Goal: Task Accomplishment & Management: Use online tool/utility

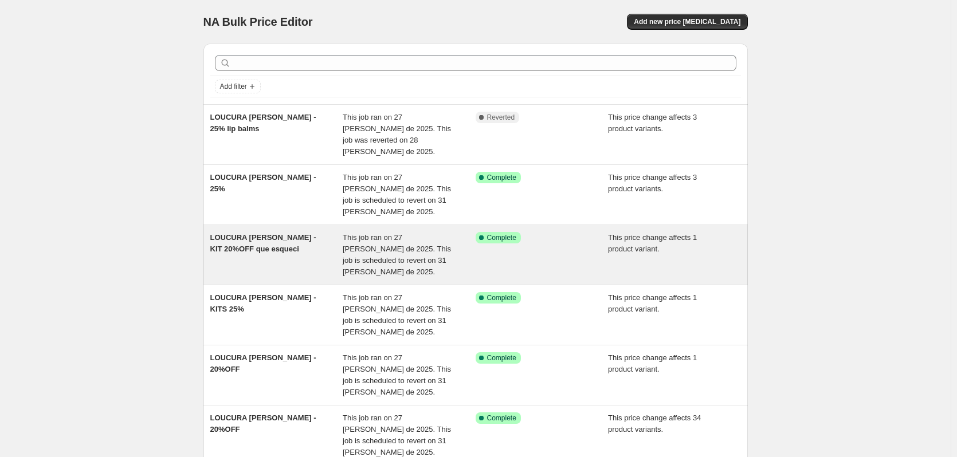
click at [426, 233] on span "This job ran on 27 [PERSON_NAME] de 2025. This job is scheduled to revert on 31…" at bounding box center [397, 254] width 108 height 43
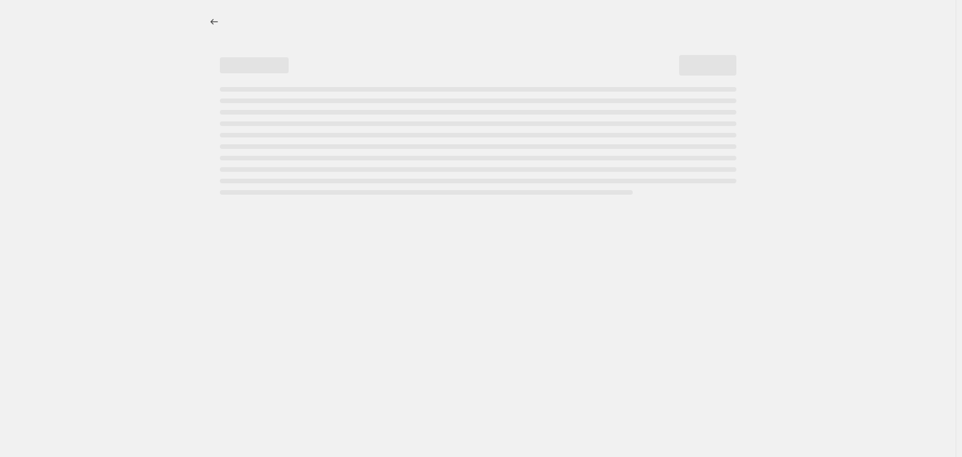
select select "pcap"
select select "no_change"
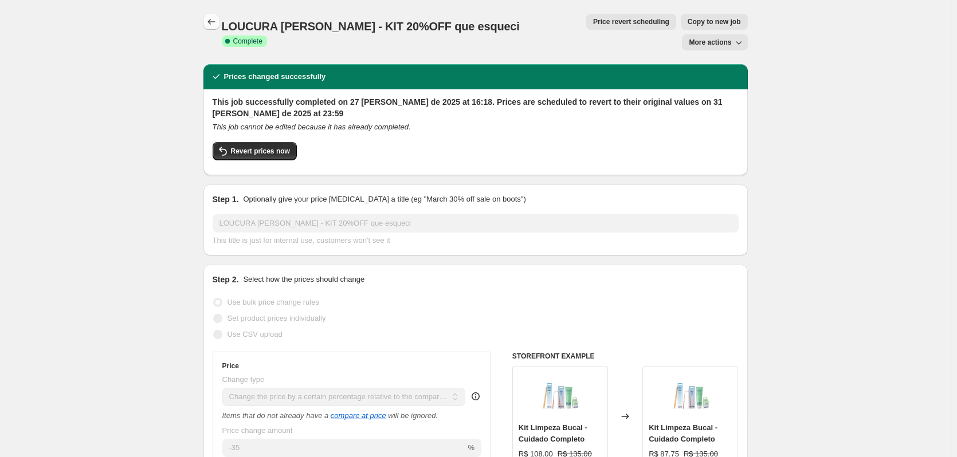
click at [212, 18] on icon "Price change jobs" at bounding box center [211, 21] width 11 height 11
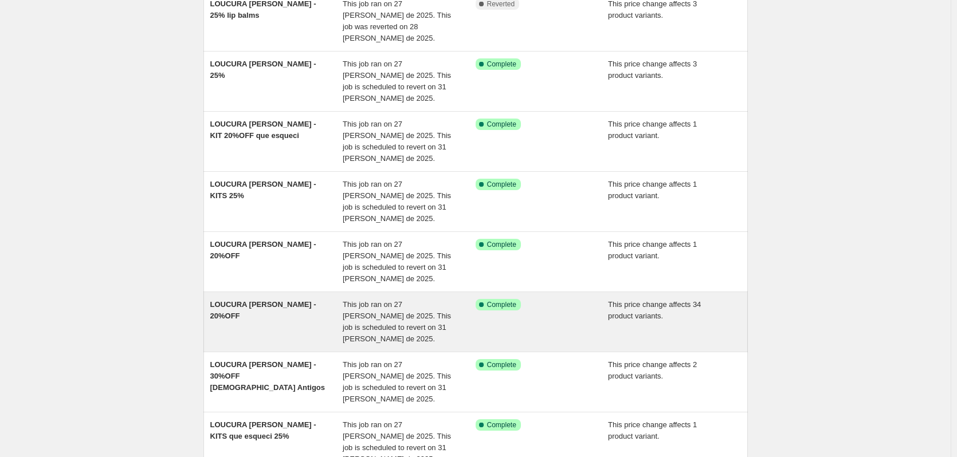
scroll to position [115, 0]
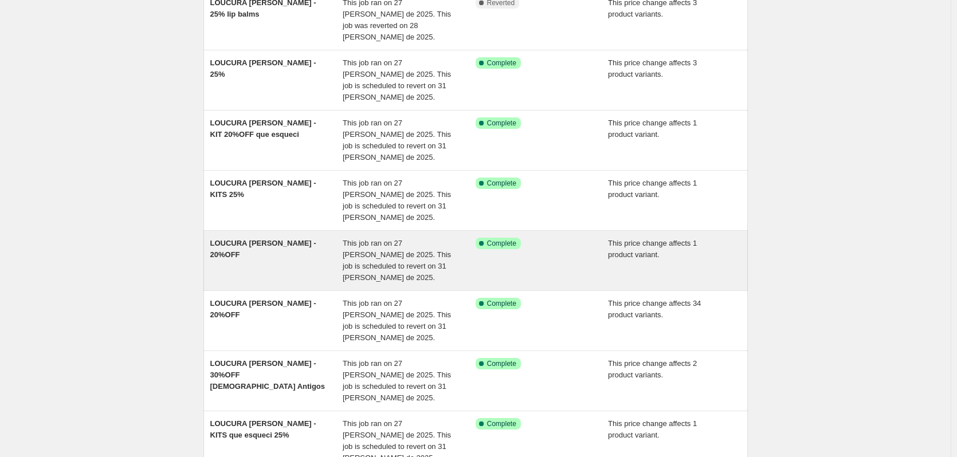
click at [346, 239] on span "This job ran on 27 [PERSON_NAME] de 2025. This job is scheduled to revert on 31…" at bounding box center [397, 260] width 108 height 43
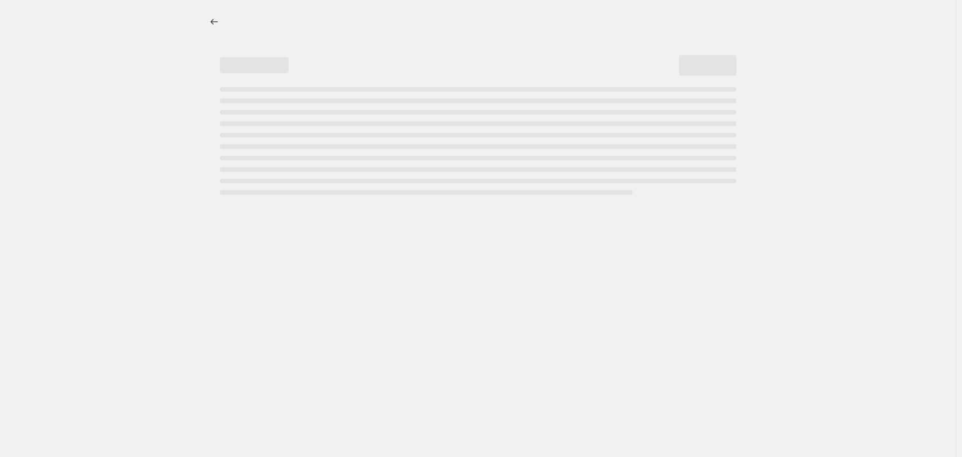
select select "pcap"
select select "no_change"
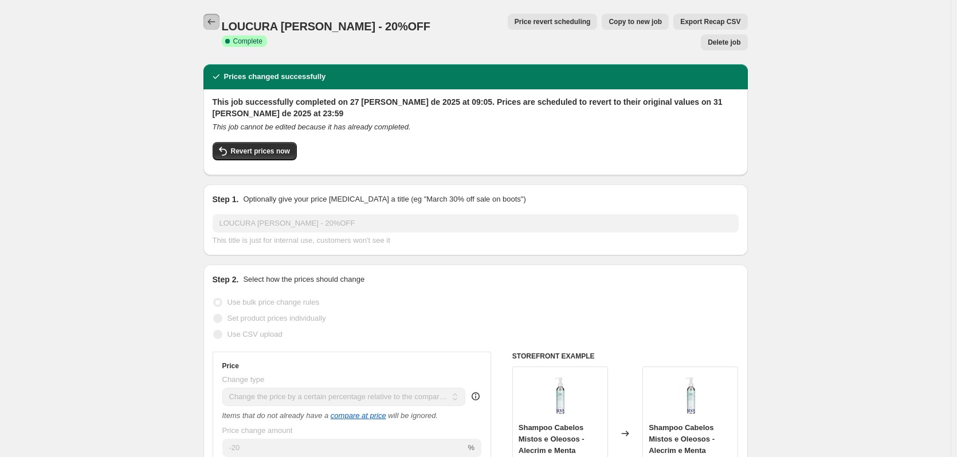
click at [217, 22] on icon "Price change jobs" at bounding box center [211, 21] width 11 height 11
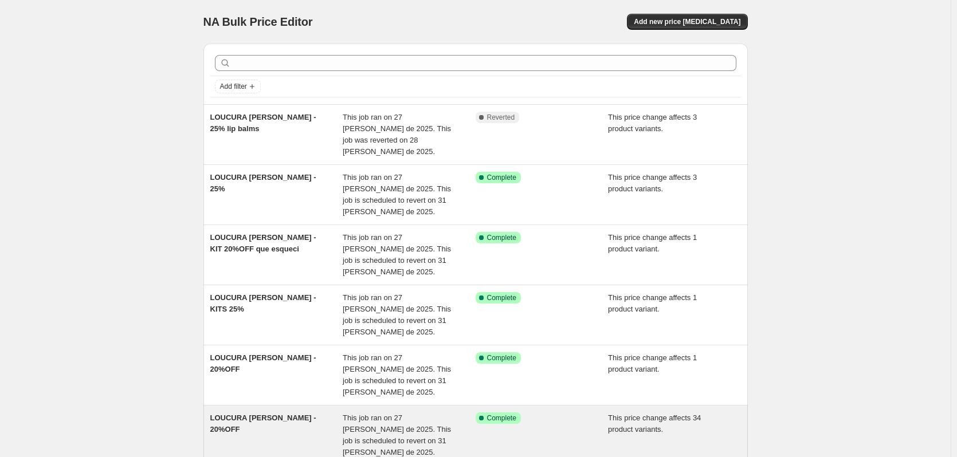
click at [379, 414] on span "This job ran on 27 [PERSON_NAME] de 2025. This job is scheduled to revert on 31…" at bounding box center [397, 435] width 108 height 43
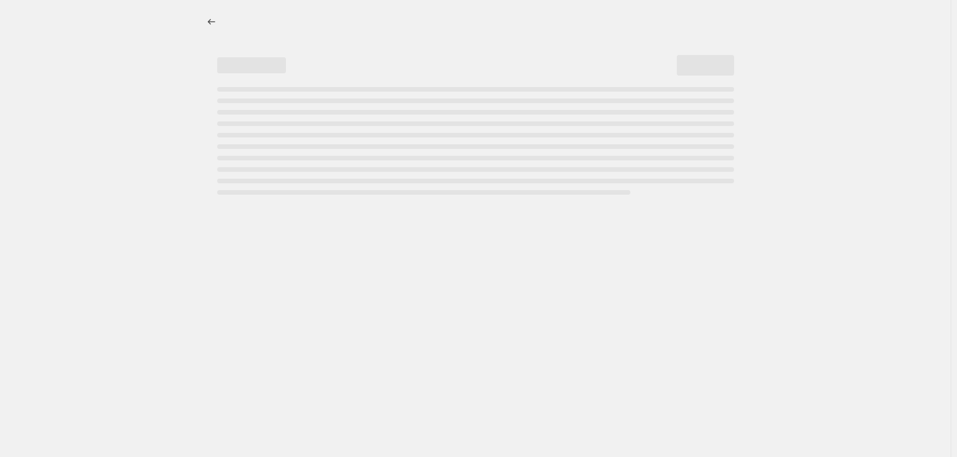
select select "pcap"
select select "no_change"
select select "collection"
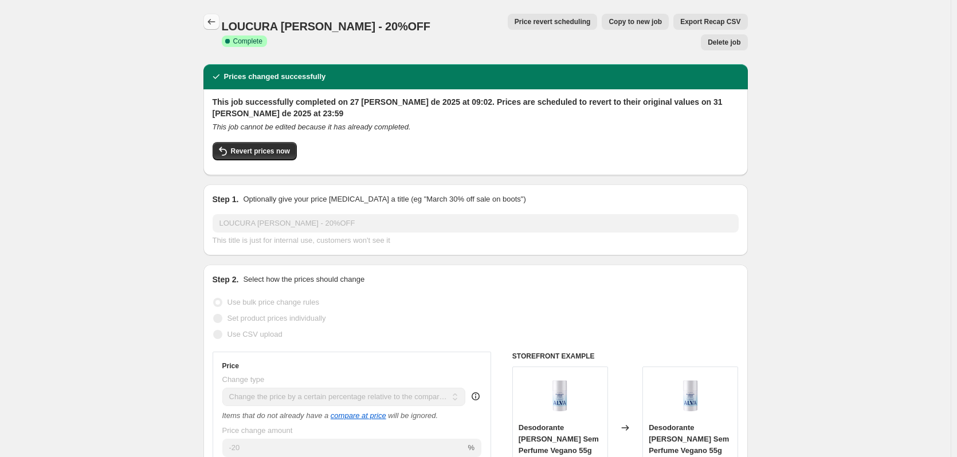
click at [213, 18] on icon "Price change jobs" at bounding box center [211, 21] width 11 height 11
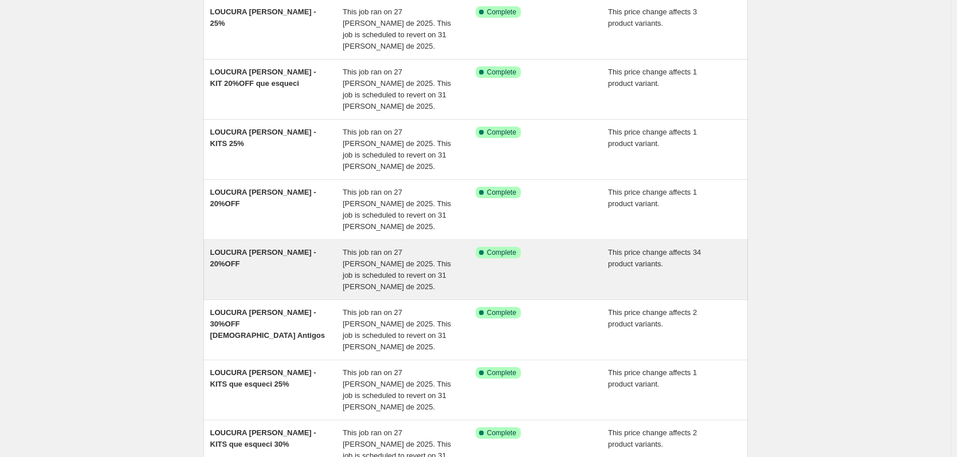
scroll to position [172, 0]
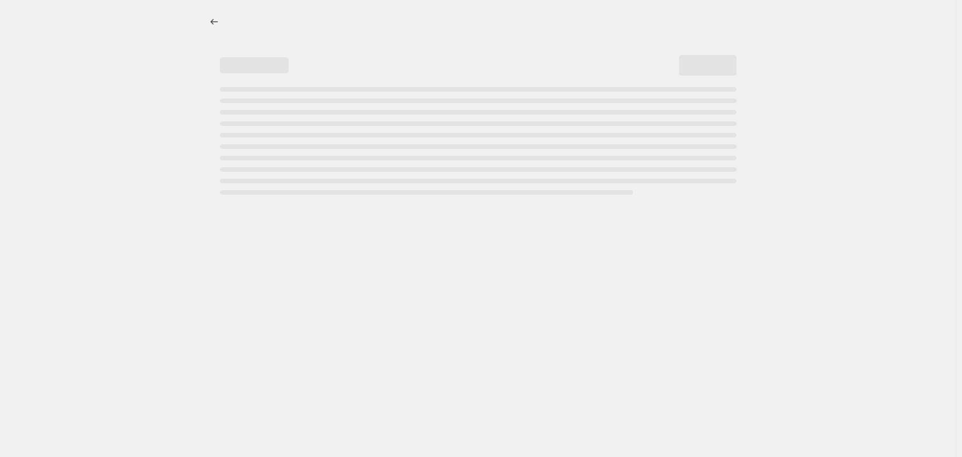
select select "pcap"
select select "no_change"
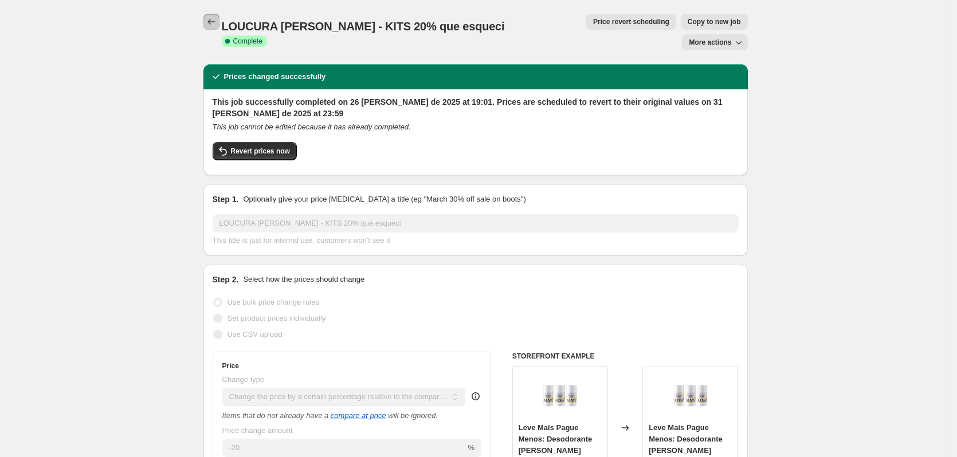
click at [211, 15] on button "Price change jobs" at bounding box center [211, 22] width 16 height 16
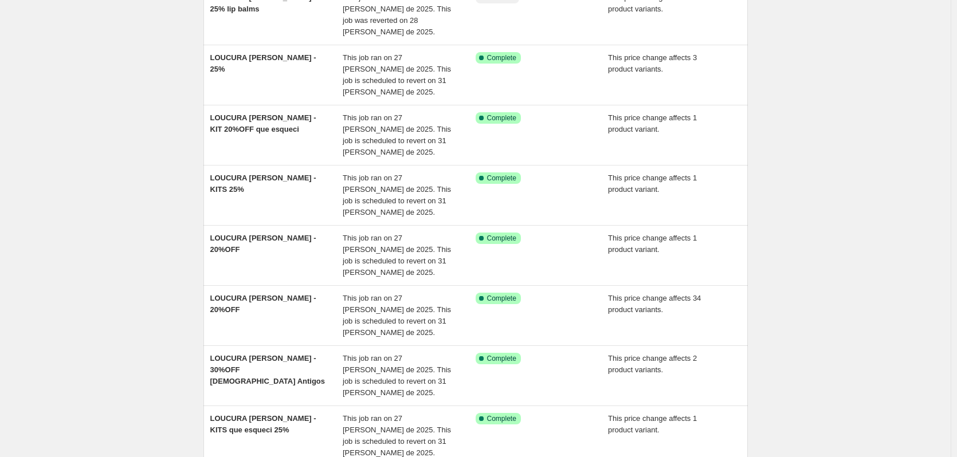
scroll to position [247, 0]
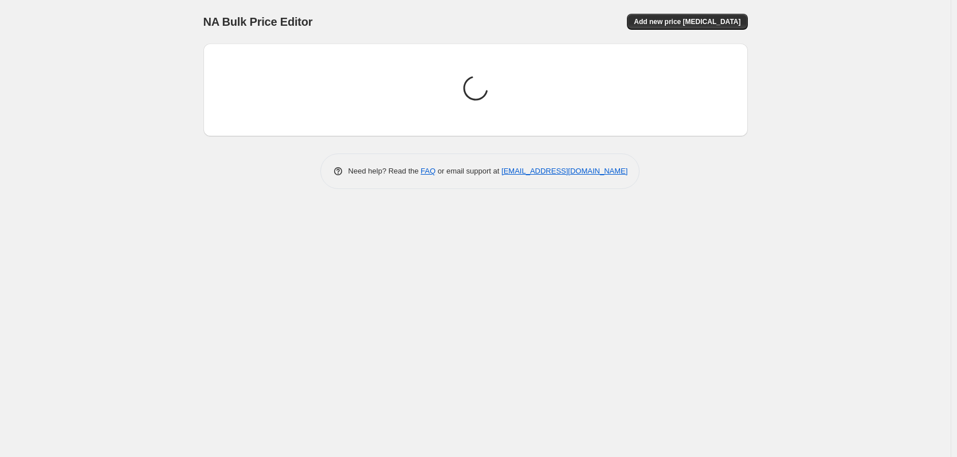
scroll to position [0, 0]
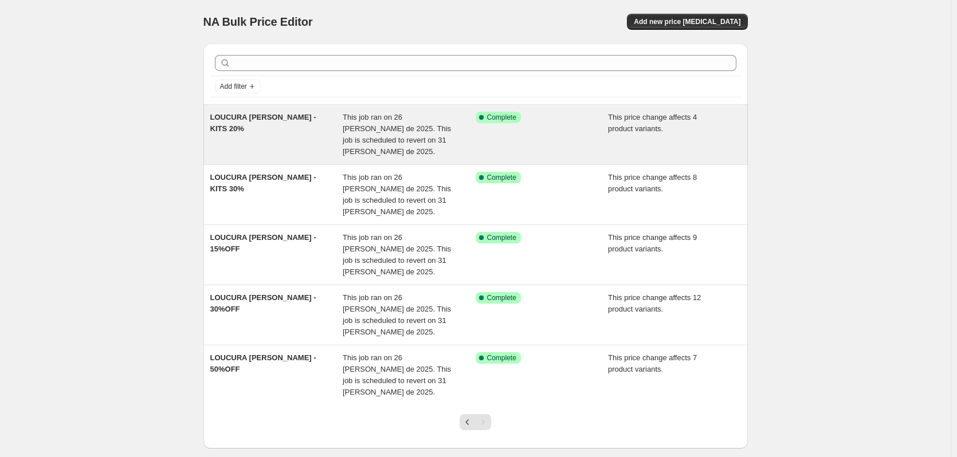
click at [362, 124] on span "This job ran on 26 [PERSON_NAME] de 2025. This job is scheduled to revert on 31…" at bounding box center [397, 134] width 108 height 43
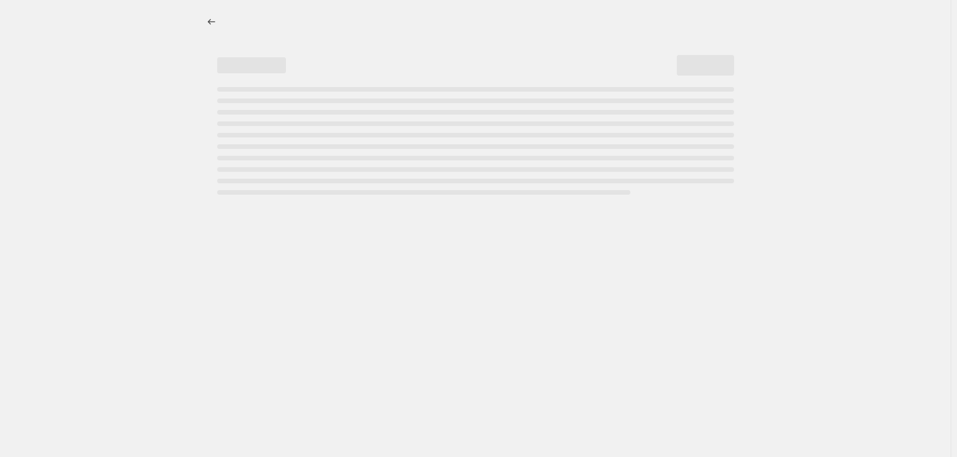
select select "pcap"
select select "no_change"
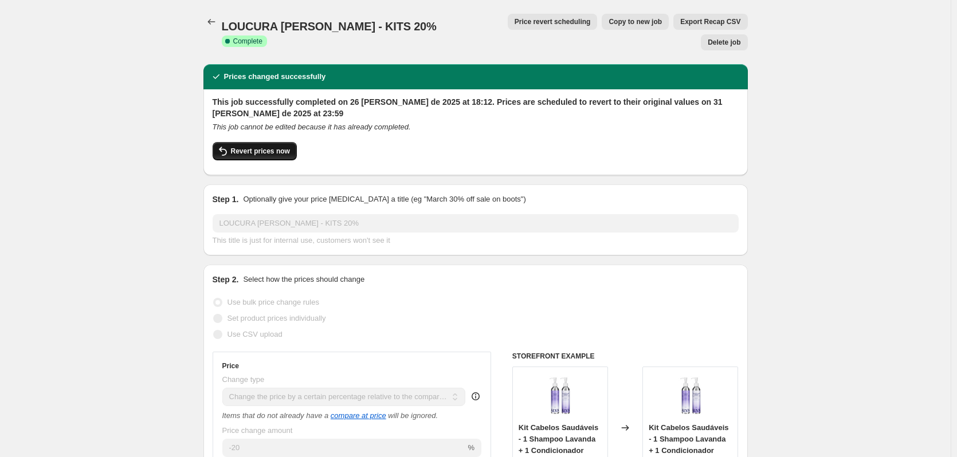
click at [278, 147] on span "Revert prices now" at bounding box center [260, 151] width 59 height 9
checkbox input "false"
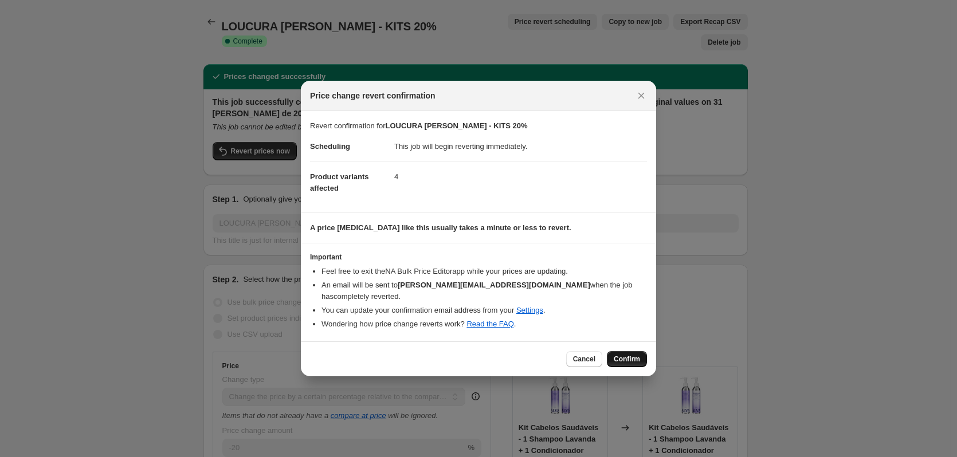
click at [616, 355] on span "Confirm" at bounding box center [627, 359] width 26 height 9
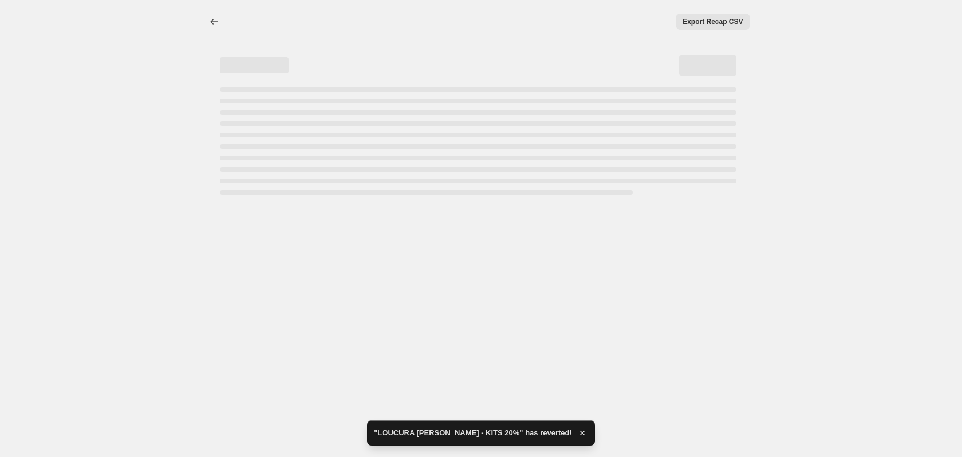
select select "pcap"
select select "no_change"
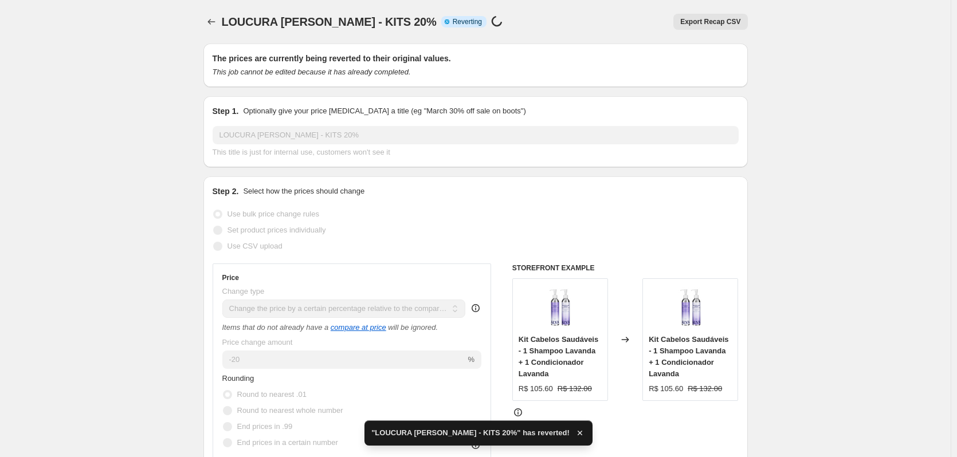
checkbox input "true"
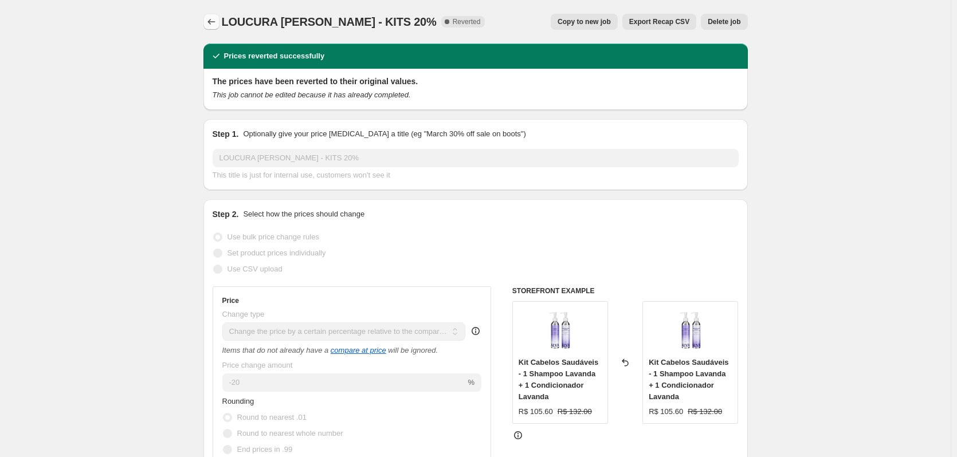
click at [213, 25] on icon "Price change jobs" at bounding box center [211, 21] width 11 height 11
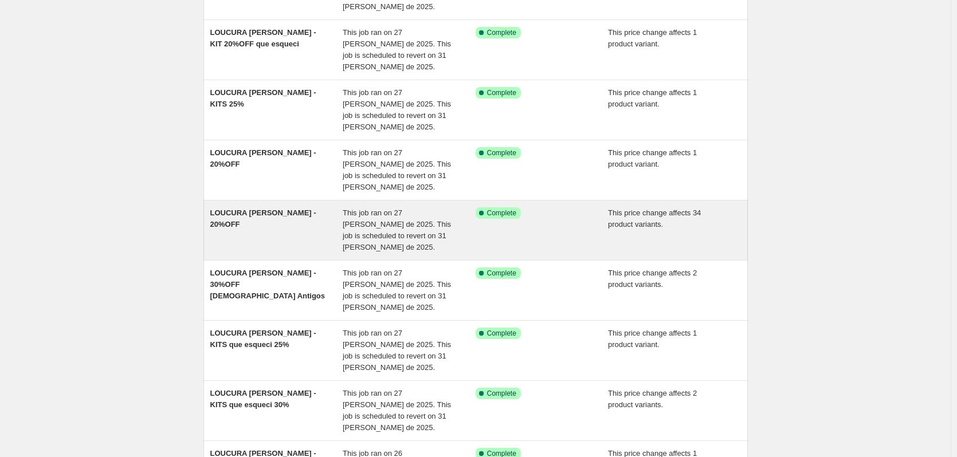
scroll to position [247, 0]
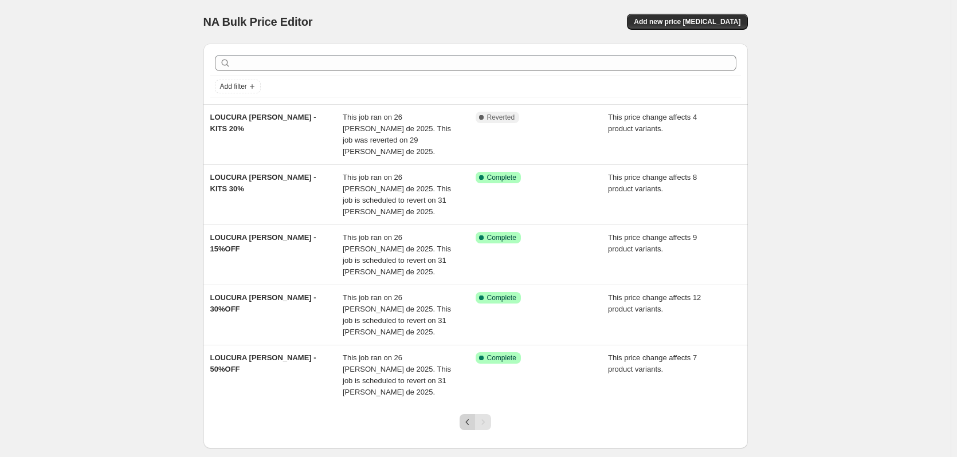
click at [466, 416] on icon "Previous" at bounding box center [467, 421] width 11 height 11
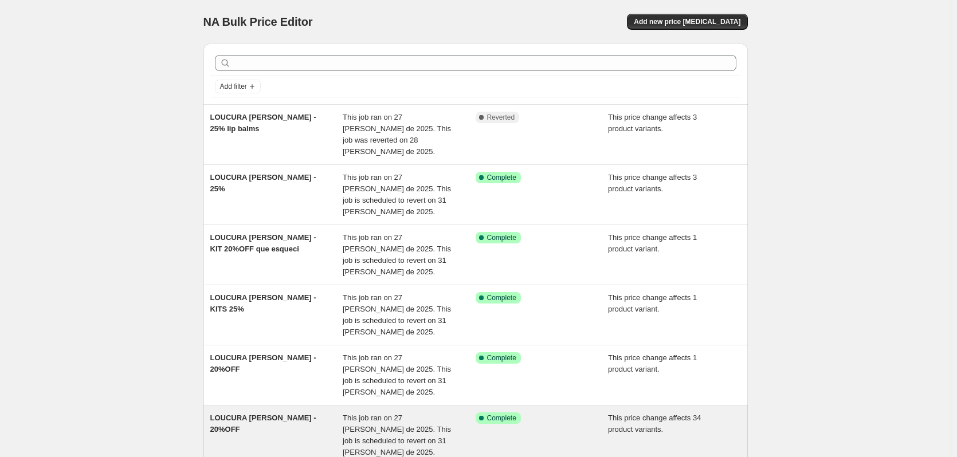
scroll to position [247, 0]
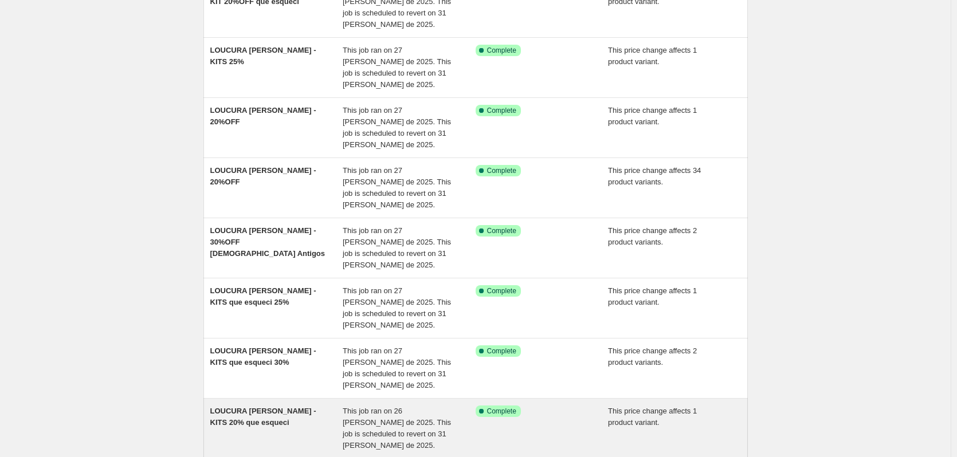
click at [446, 406] on div "This job ran on 26 [PERSON_NAME] de 2025. This job is scheduled to revert on 31…" at bounding box center [409, 429] width 133 height 46
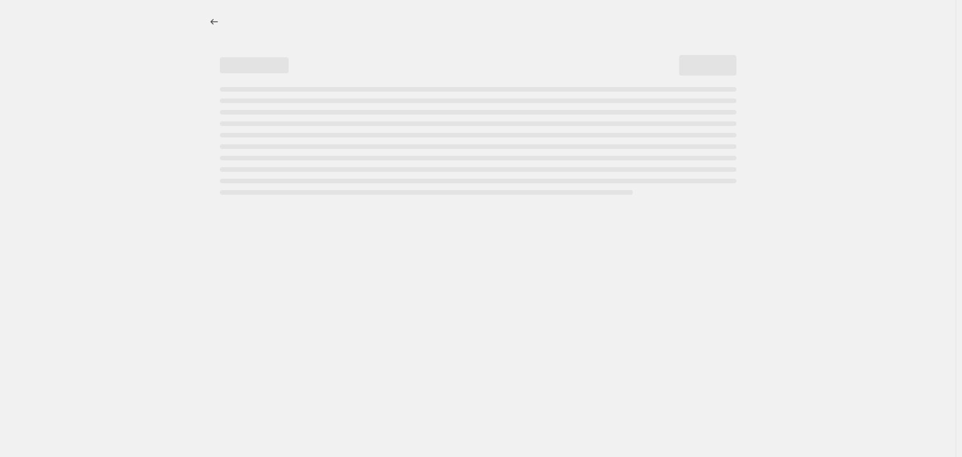
select select "pcap"
select select "no_change"
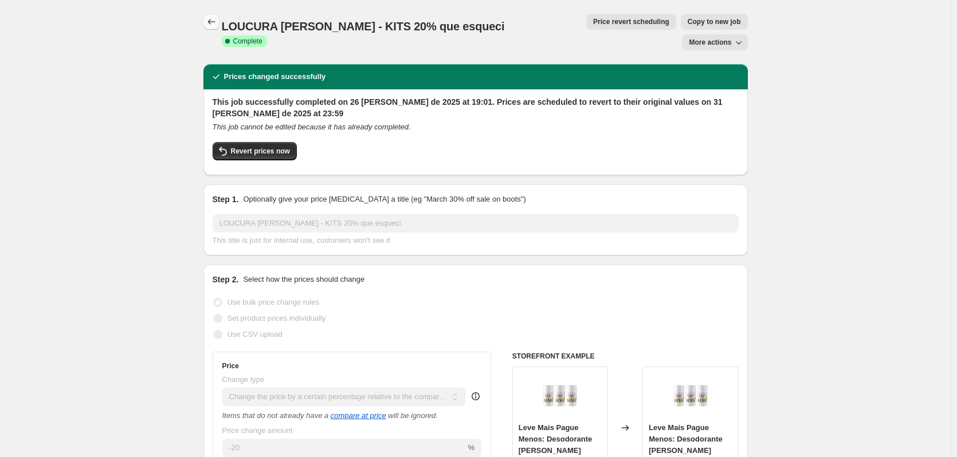
click at [213, 19] on icon "Price change jobs" at bounding box center [211, 21] width 11 height 11
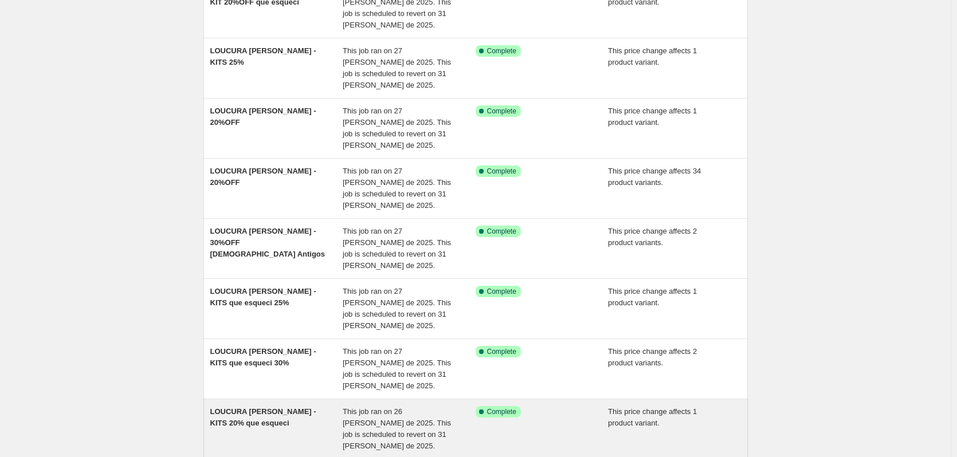
scroll to position [247, 0]
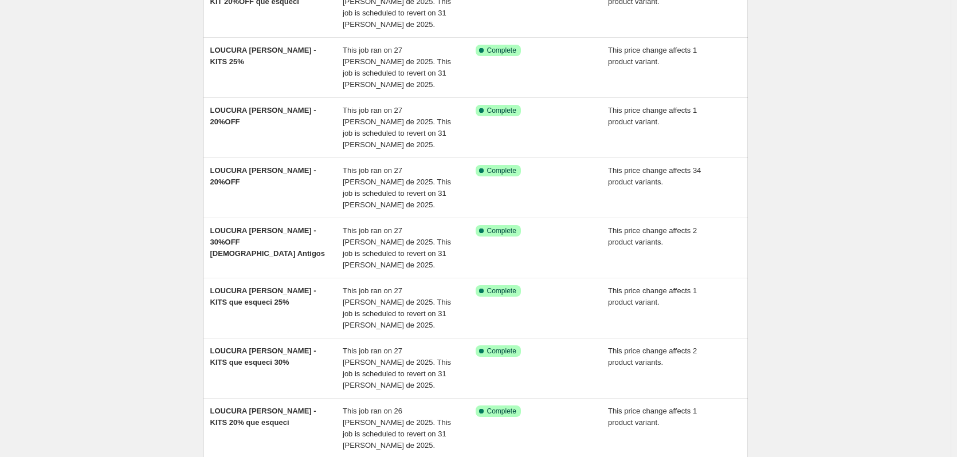
drag, startPoint x: 492, startPoint y: 358, endPoint x: 486, endPoint y: 356, distance: 6.0
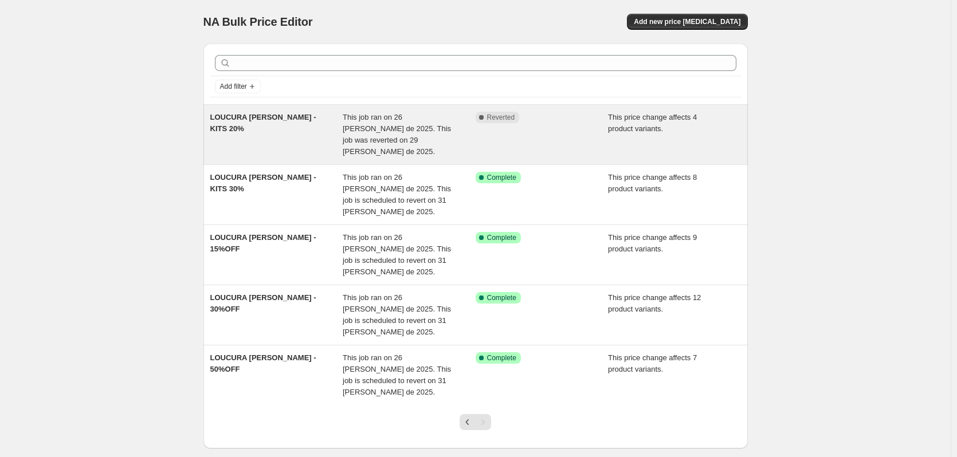
click at [341, 123] on div "LOUCURA [PERSON_NAME] - KITS 20%" at bounding box center [276, 135] width 133 height 46
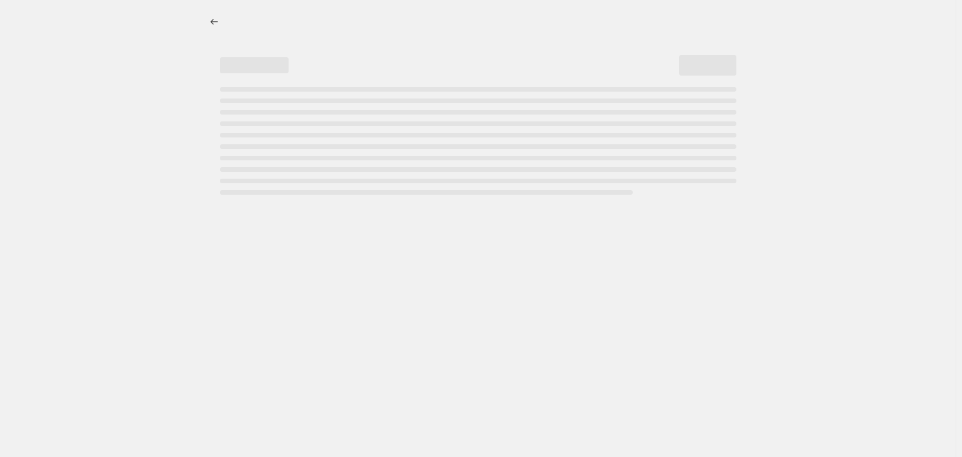
select select "pcap"
select select "no_change"
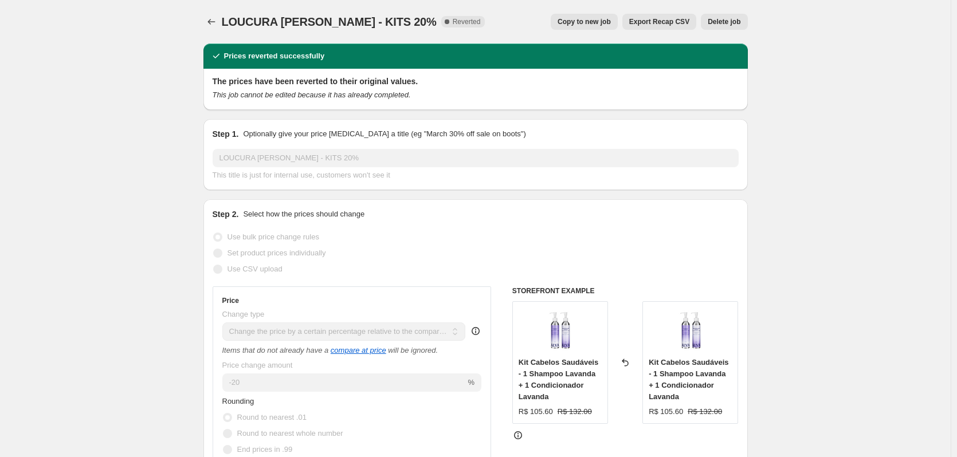
click at [722, 16] on button "Delete job" at bounding box center [724, 22] width 46 height 16
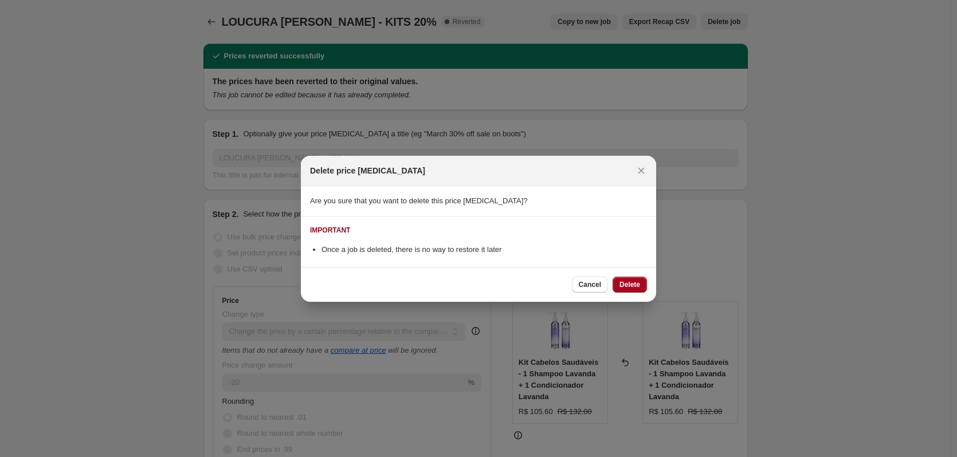
click at [630, 282] on span "Delete" at bounding box center [629, 284] width 21 height 9
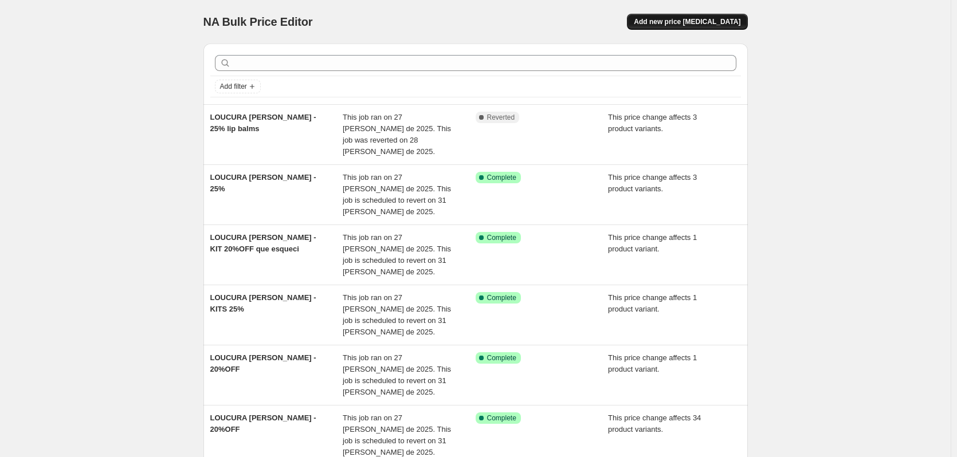
click at [695, 22] on span "Add new price [MEDICAL_DATA]" at bounding box center [687, 21] width 107 height 9
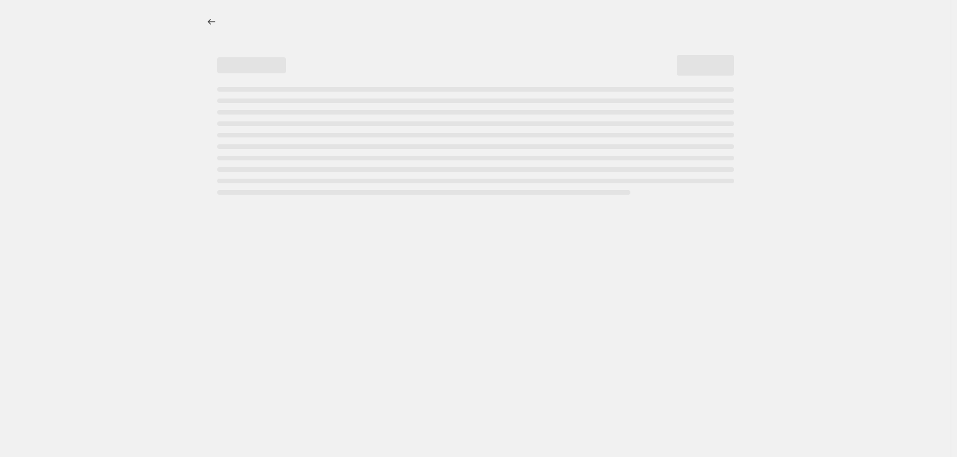
select select "percentage"
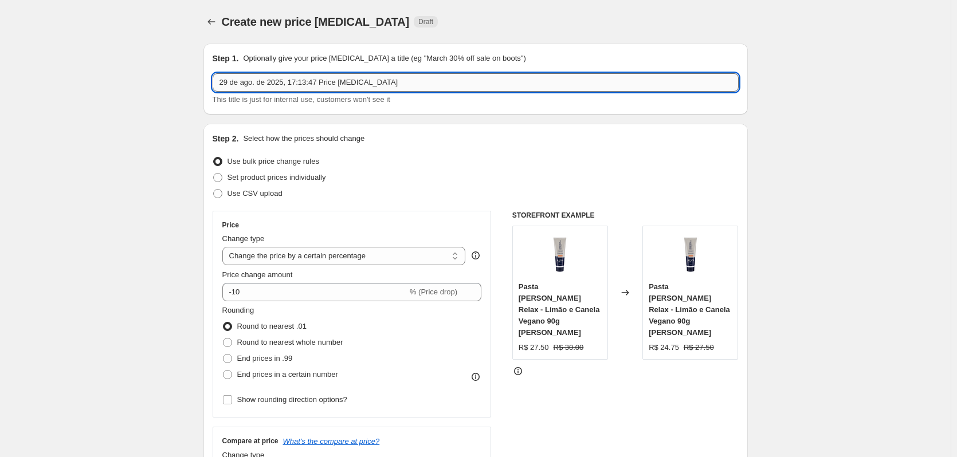
click at [282, 84] on input "29 de ago. de 2025, 17:13:47 Price [MEDICAL_DATA]" at bounding box center [476, 82] width 526 height 18
type input "LOUCURA [PERSON_NAME] - 20%OFF Kit"
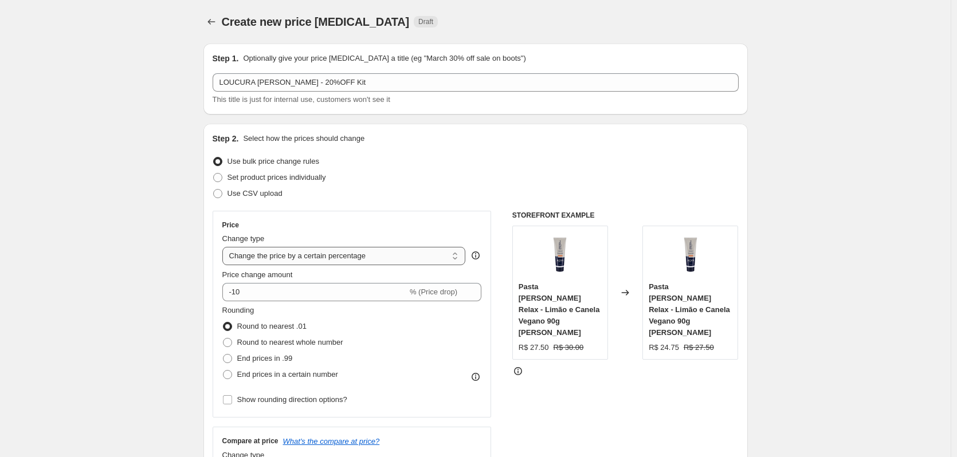
click at [387, 249] on select "Change the price to a certain amount Change the price by a certain amount Chang…" at bounding box center [343, 256] width 243 height 18
select select "pcap"
click at [225, 247] on select "Change the price to a certain amount Change the price by a certain amount Chang…" at bounding box center [343, 256] width 243 height 18
type input "-20"
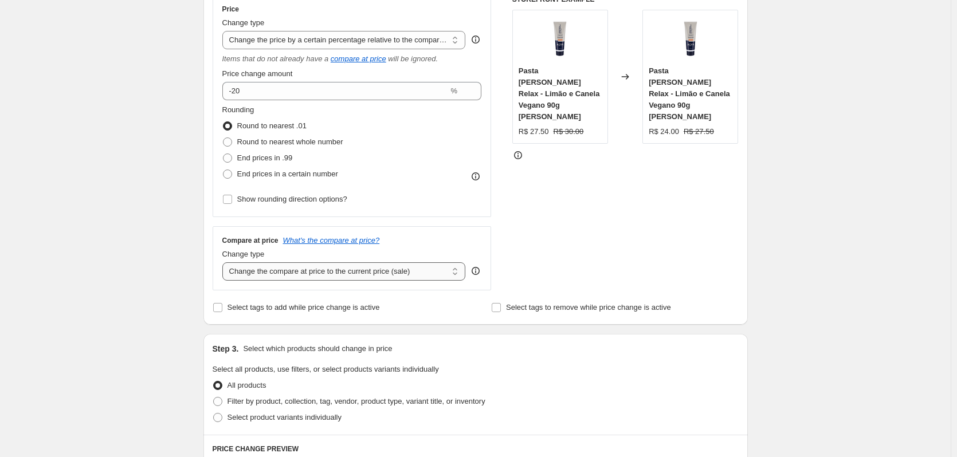
scroll to position [229, 0]
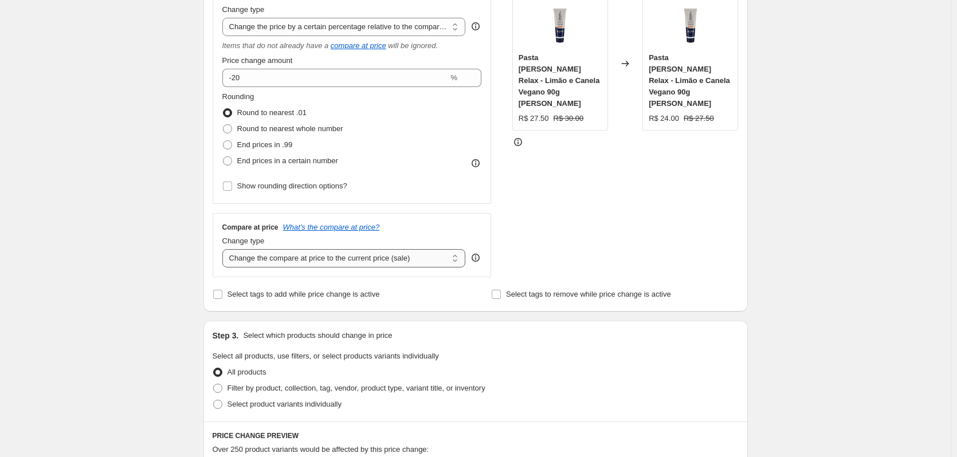
click at [280, 265] on select "Change the compare at price to the current price (sale) Change the compare at p…" at bounding box center [343, 258] width 243 height 18
select select "no_change"
click at [225, 249] on select "Change the compare at price to the current price (sale) Change the compare at p…" at bounding box center [343, 258] width 243 height 18
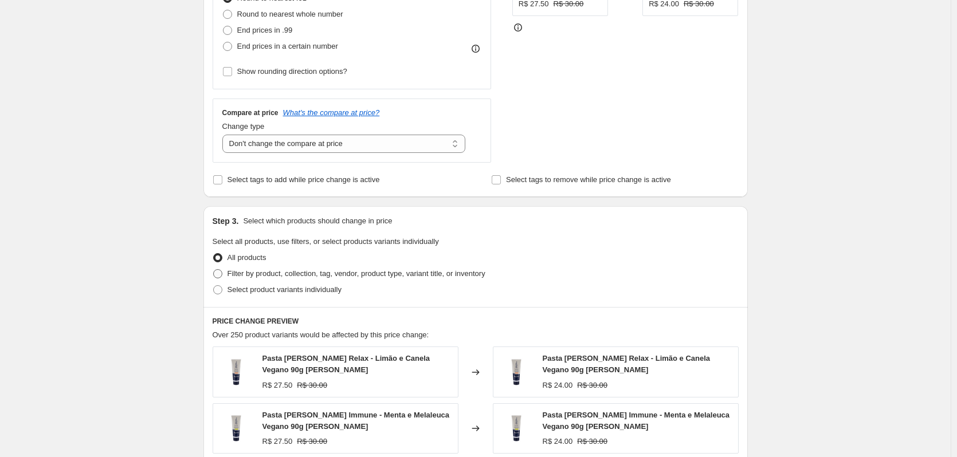
click at [336, 274] on span "Filter by product, collection, tag, vendor, product type, variant title, or inv…" at bounding box center [356, 273] width 258 height 9
click at [214, 270] on input "Filter by product, collection, tag, vendor, product type, variant title, or inv…" at bounding box center [213, 269] width 1 height 1
radio input "true"
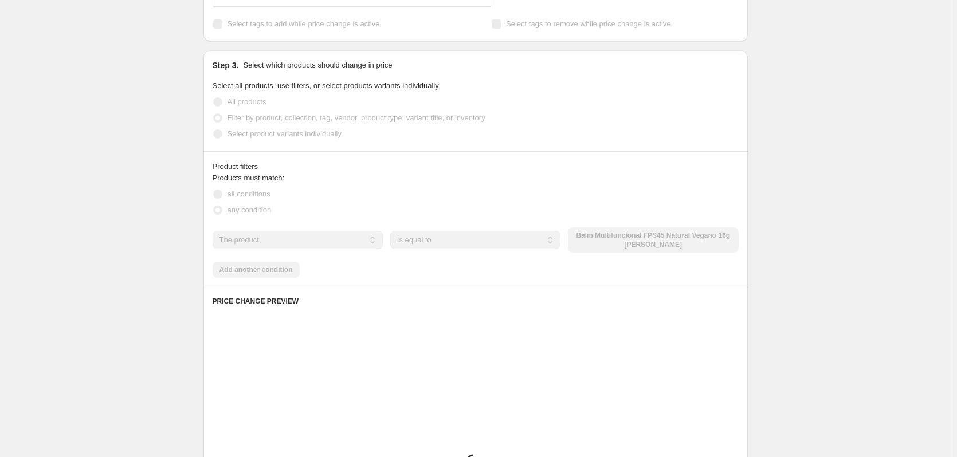
scroll to position [516, 0]
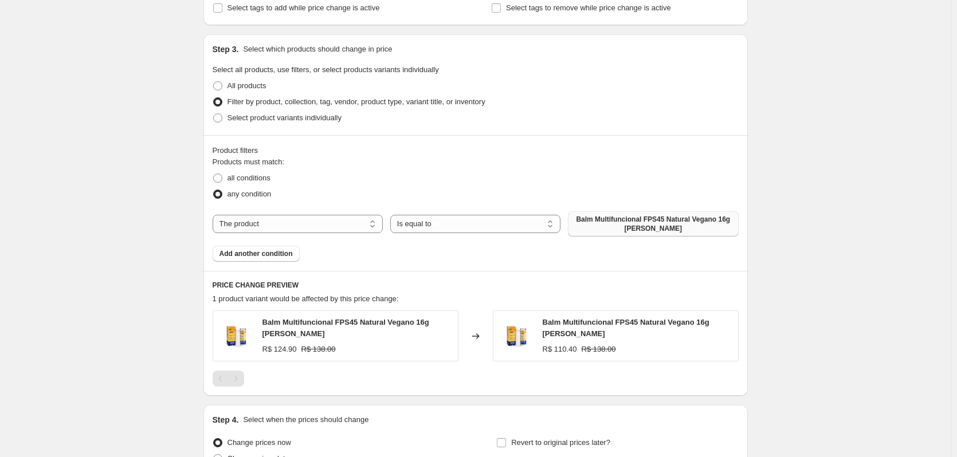
click at [627, 221] on span "Balm Multifuncional FPS45 Natural Vegano 16g [PERSON_NAME]" at bounding box center [653, 224] width 156 height 18
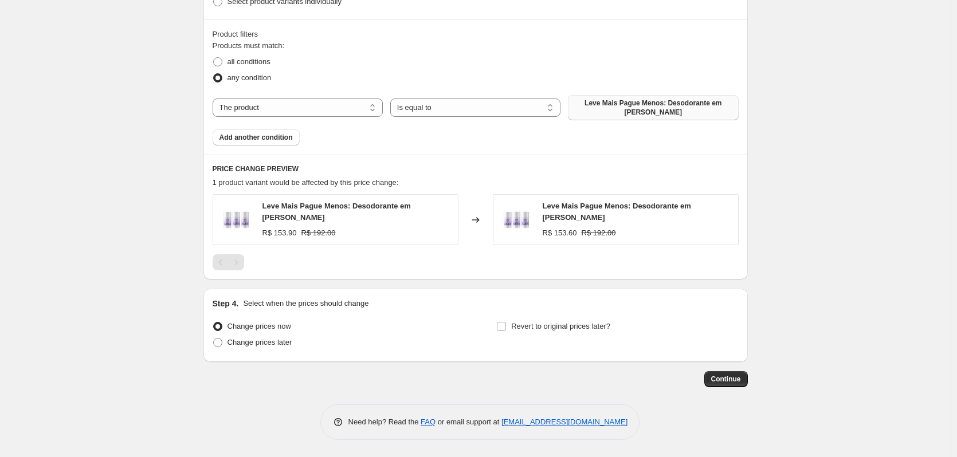
scroll to position [632, 0]
click at [506, 326] on input "Revert to original prices later?" at bounding box center [501, 326] width 9 height 9
checkbox input "true"
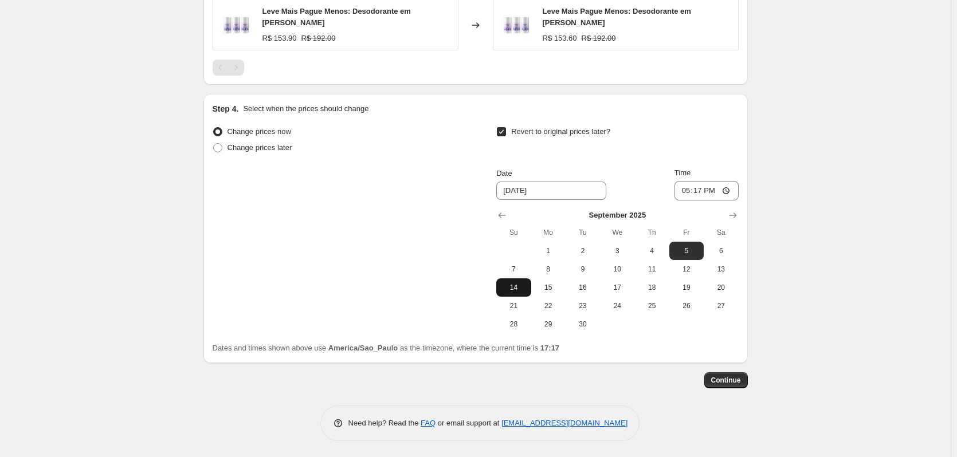
scroll to position [828, 0]
click at [505, 209] on icon "Show previous month, August 2025" at bounding box center [501, 214] width 11 height 11
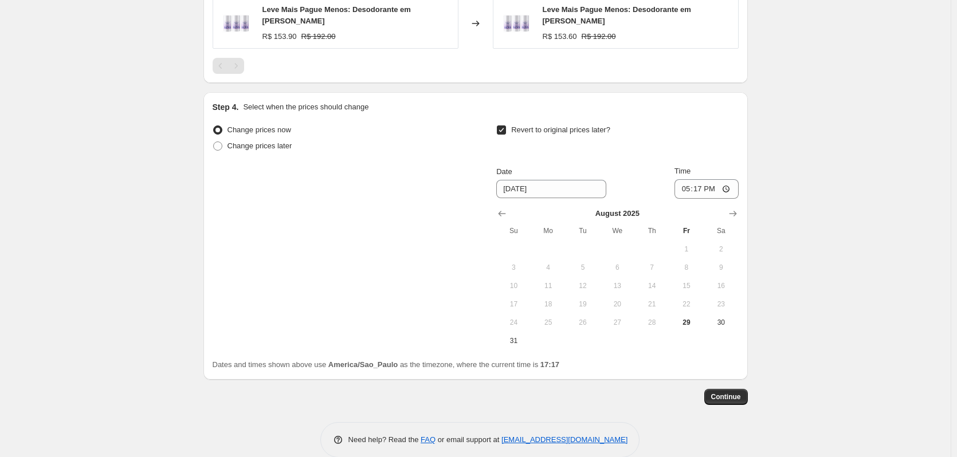
drag, startPoint x: 515, startPoint y: 344, endPoint x: 576, endPoint y: 325, distance: 64.0
click at [515, 343] on span "31" at bounding box center [513, 340] width 25 height 9
type input "[DATE]"
click at [702, 185] on input "17:17" at bounding box center [706, 188] width 64 height 19
type input "23:59"
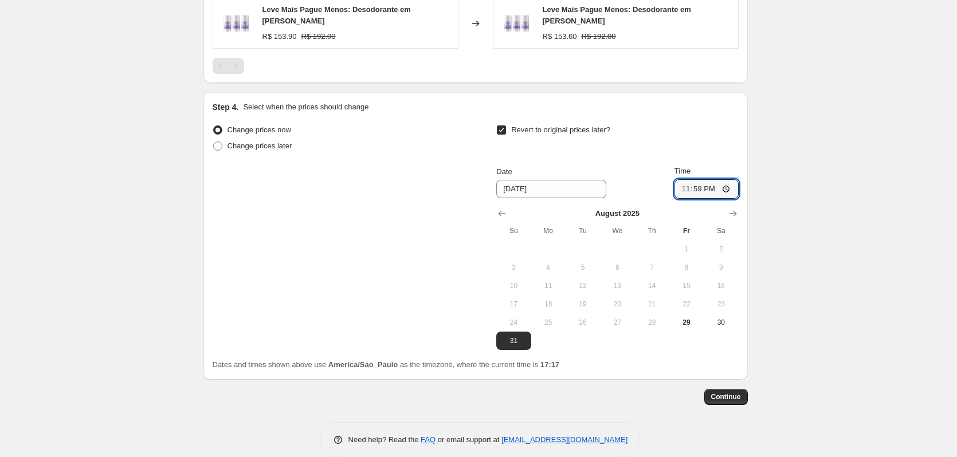
click at [741, 393] on span "Continue" at bounding box center [726, 396] width 30 height 9
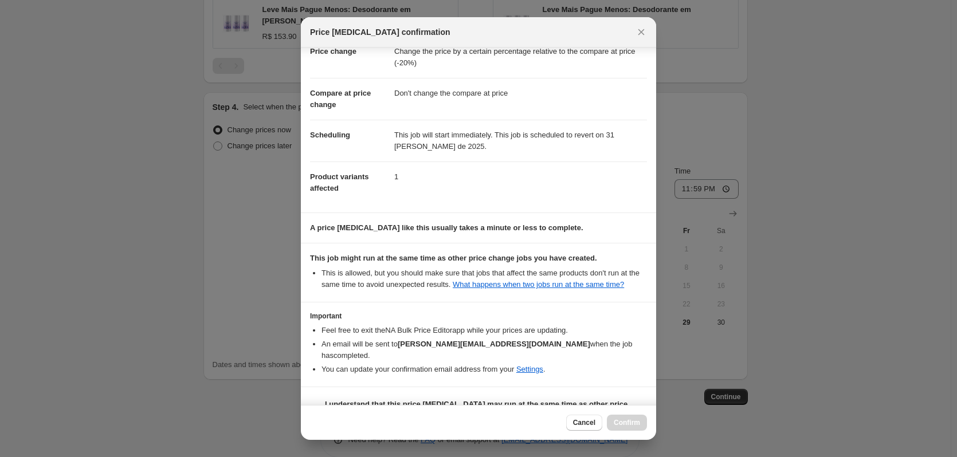
scroll to position [48, 0]
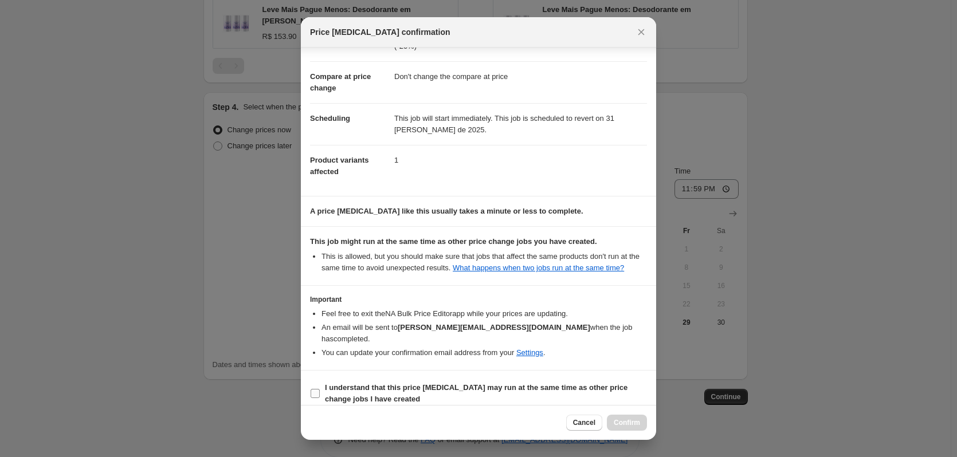
click at [571, 382] on span "I understand that this price [MEDICAL_DATA] may run at the same time as other p…" at bounding box center [486, 393] width 322 height 23
click at [320, 389] on input "I understand that this price [MEDICAL_DATA] may run at the same time as other p…" at bounding box center [314, 393] width 9 height 9
checkbox input "true"
click at [624, 433] on div "Cancel Confirm" at bounding box center [478, 422] width 355 height 35
click at [619, 422] on span "Confirm" at bounding box center [627, 422] width 26 height 9
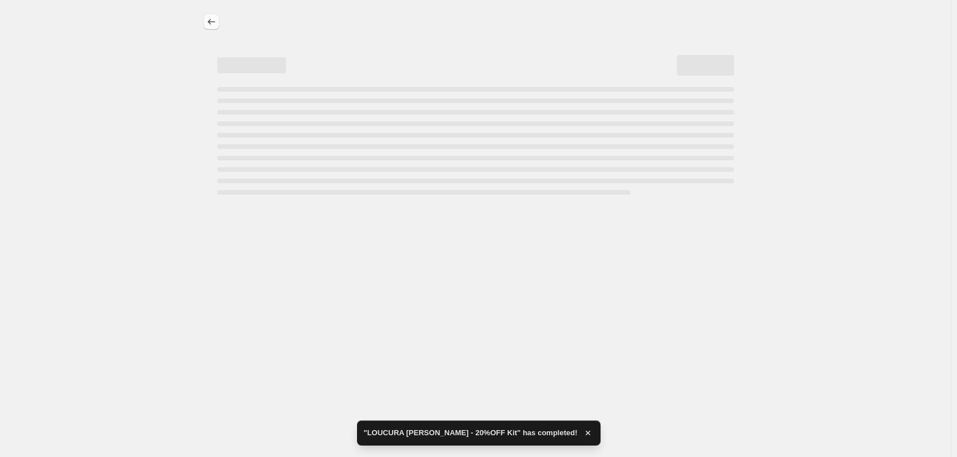
select select "pcap"
select select "no_change"
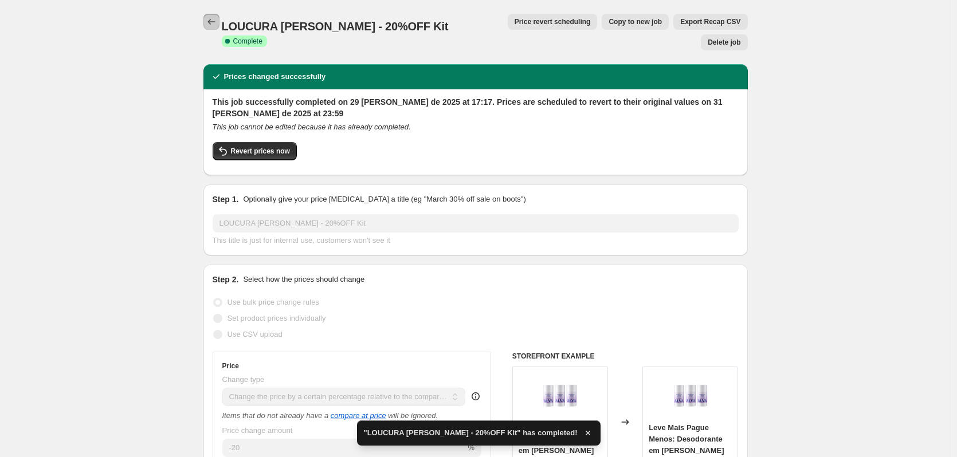
click at [213, 25] on icon "Price change jobs" at bounding box center [211, 21] width 11 height 11
